Goal: Navigation & Orientation: Find specific page/section

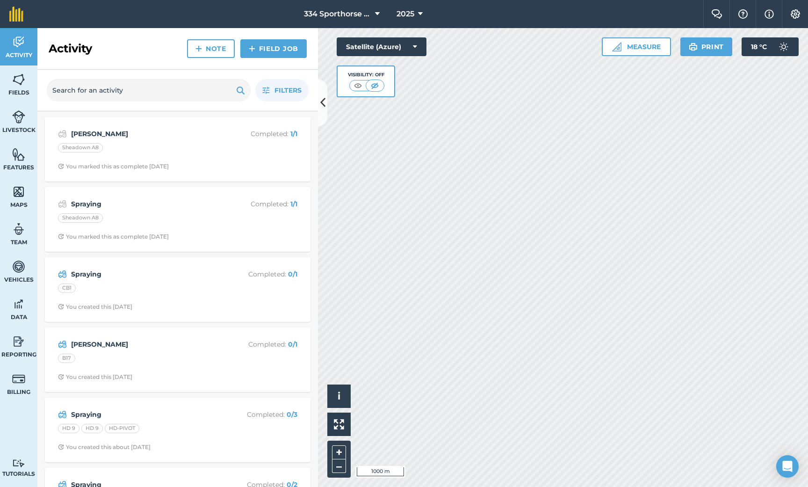
click at [327, 104] on button at bounding box center [322, 103] width 9 height 47
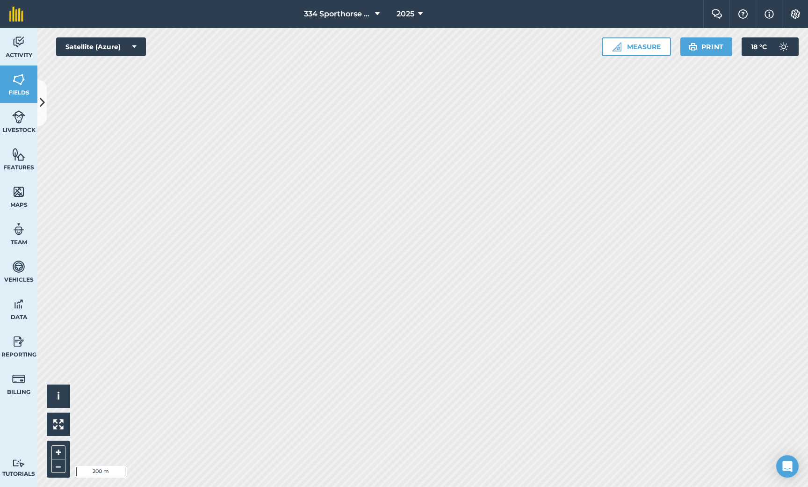
click at [443, 0] on html "334 Sporthorse Stud 2025 Farm Chat Help Info Settings 334 Sporthorse Stud - 202…" at bounding box center [404, 243] width 808 height 487
click at [325, 0] on html "334 Sporthorse Stud 2025 Farm Chat Help Info Settings 334 Sporthorse Stud - 202…" at bounding box center [404, 243] width 808 height 487
